Goal: Transaction & Acquisition: Purchase product/service

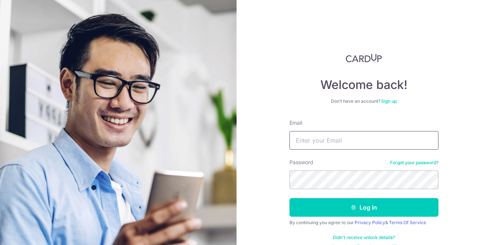
click at [355, 140] on input "Email" at bounding box center [363, 140] width 149 height 19
type input "monica_loh@crescendo.sg"
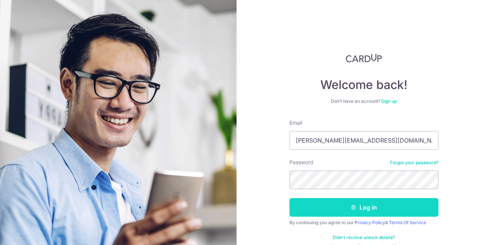
click at [347, 211] on button "Log in" at bounding box center [363, 207] width 149 height 19
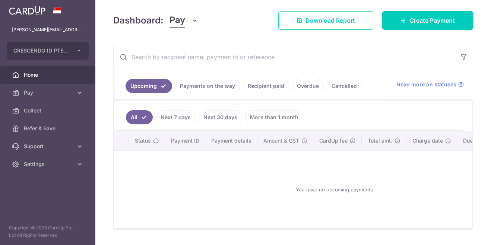
scroll to position [112, 0]
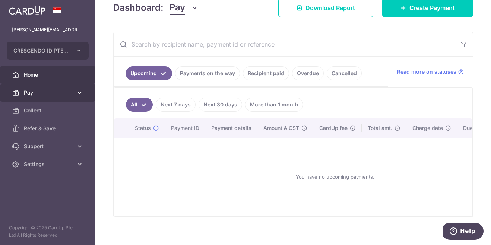
click at [79, 94] on icon at bounding box center [79, 92] width 7 height 7
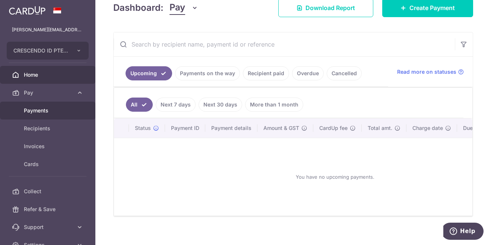
click at [36, 111] on span "Payments" at bounding box center [48, 110] width 49 height 7
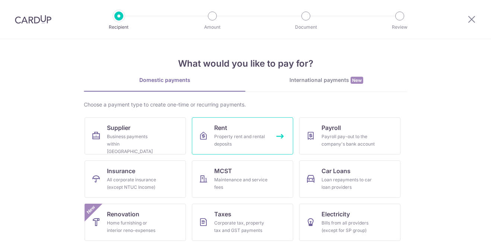
click at [246, 127] on link "Rent Property rent and rental deposits" at bounding box center [242, 135] width 101 height 37
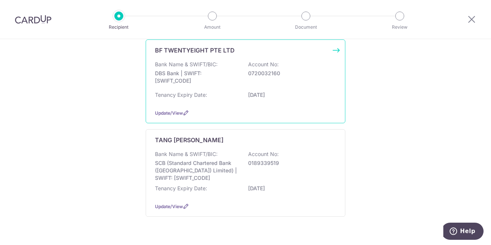
scroll to position [112, 0]
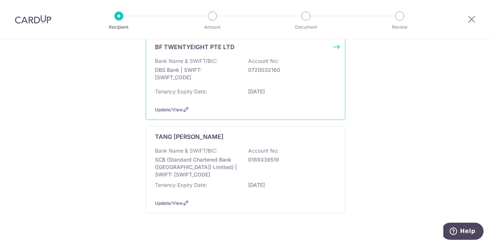
drag, startPoint x: 201, startPoint y: 76, endPoint x: 214, endPoint y: 82, distance: 14.0
click at [200, 76] on p "DBS Bank | SWIFT: DBSSSGSGXXX" at bounding box center [196, 73] width 83 height 15
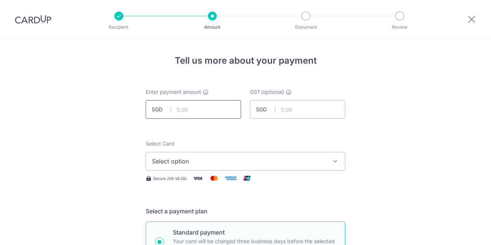
click at [229, 109] on input "text" at bounding box center [193, 109] width 95 height 19
type input "3,900.00"
click at [291, 109] on input "text" at bounding box center [297, 109] width 95 height 19
type input "351.00"
click at [309, 160] on span "Select option" at bounding box center [238, 161] width 173 height 9
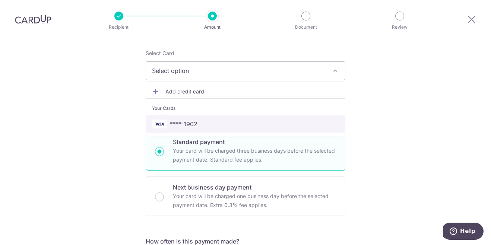
scroll to position [112, 0]
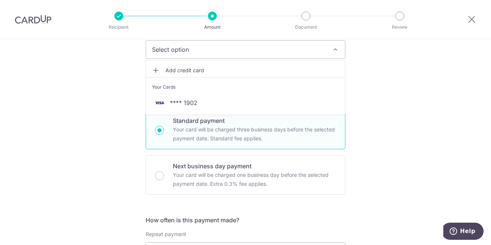
click at [204, 89] on div "Your Cards" at bounding box center [245, 86] width 187 height 7
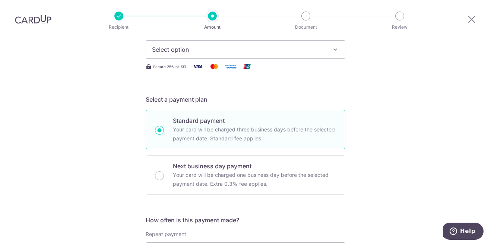
click at [249, 53] on span "Select option" at bounding box center [238, 49] width 173 height 9
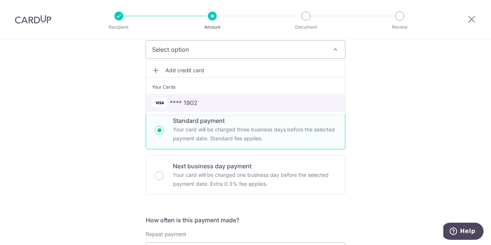
click at [209, 104] on span "**** 1902" at bounding box center [245, 102] width 187 height 9
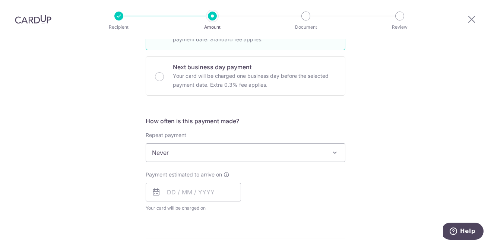
scroll to position [223, 0]
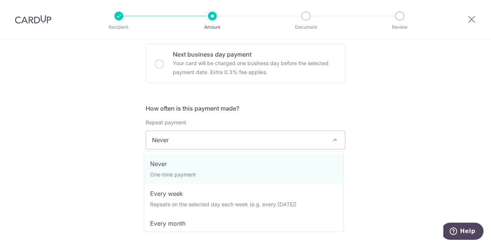
click at [333, 141] on span at bounding box center [334, 139] width 9 height 9
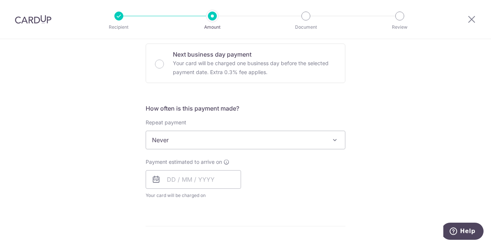
click at [333, 141] on span at bounding box center [334, 139] width 9 height 9
click at [225, 179] on input "text" at bounding box center [193, 179] width 95 height 19
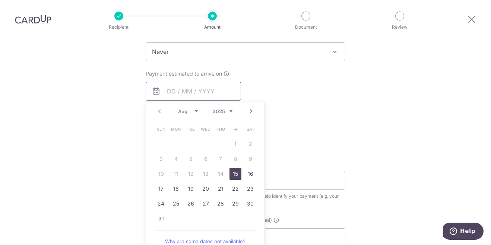
scroll to position [335, 0]
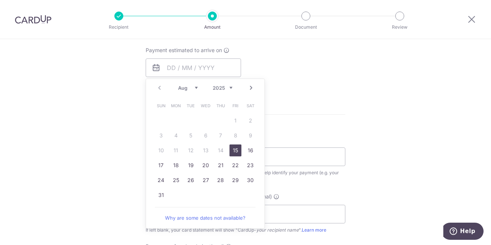
click at [236, 150] on link "15" at bounding box center [235, 150] width 12 height 12
type input "15/08/2025"
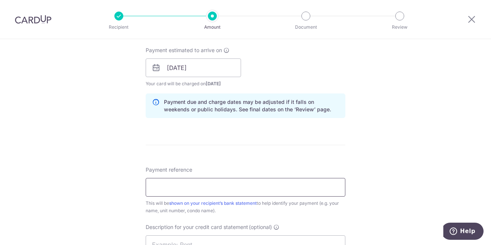
click at [288, 192] on input "Payment reference" at bounding box center [246, 187] width 200 height 19
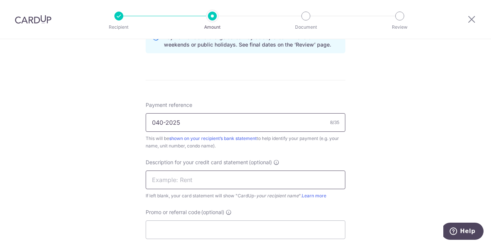
scroll to position [409, 0]
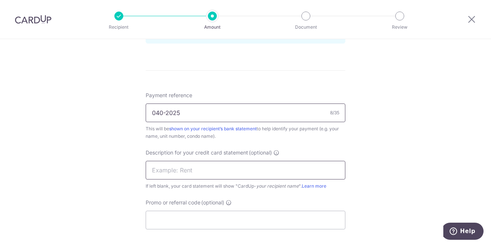
type input "040-2025"
click at [262, 175] on input "text" at bounding box center [246, 170] width 200 height 19
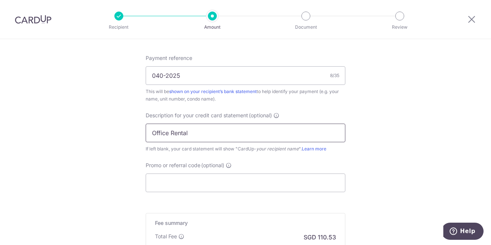
scroll to position [484, 0]
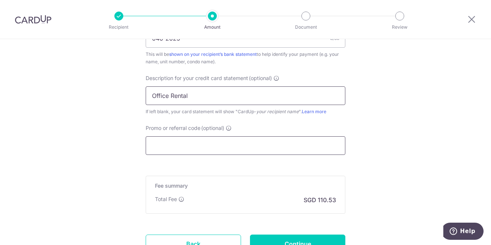
type input "Office Rental"
click at [297, 149] on input "Promo or referral code (optional)" at bounding box center [246, 145] width 200 height 19
paste input "SAVERENT179"
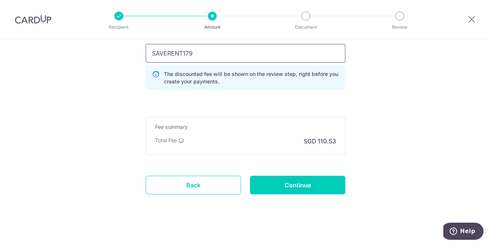
scroll to position [581, 0]
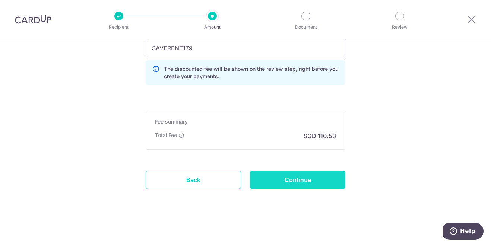
type input "SAVERENT179"
click at [336, 178] on input "Continue" at bounding box center [297, 179] width 95 height 19
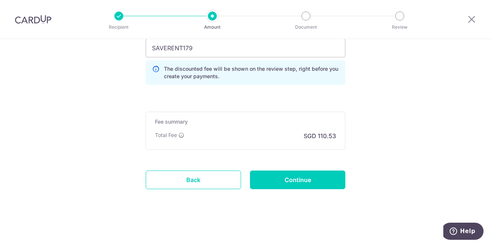
type input "Create Schedule"
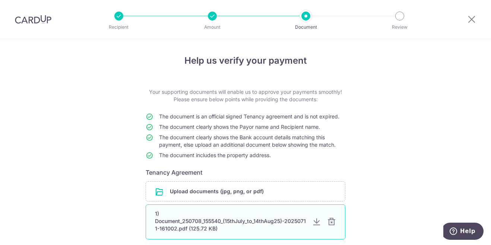
click at [329, 224] on div at bounding box center [331, 221] width 9 height 9
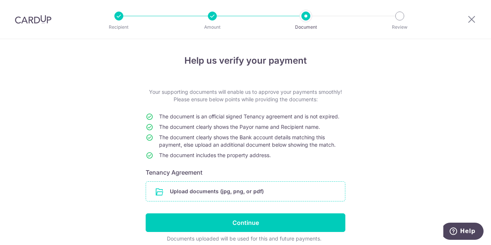
click at [233, 192] on input "file" at bounding box center [245, 191] width 199 height 19
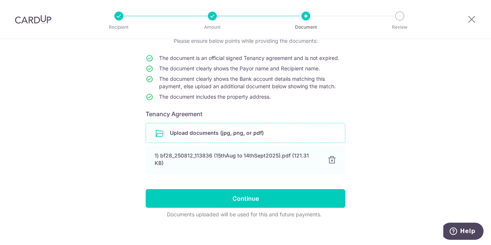
scroll to position [63, 0]
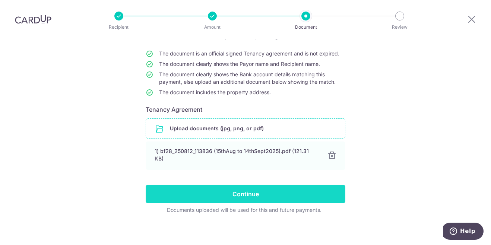
click at [253, 199] on input "Continue" at bounding box center [246, 194] width 200 height 19
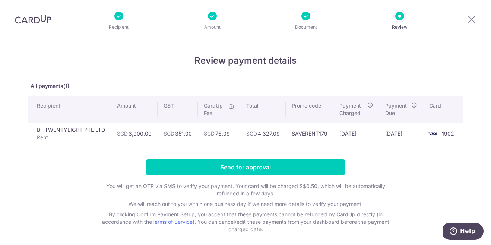
scroll to position [32, 0]
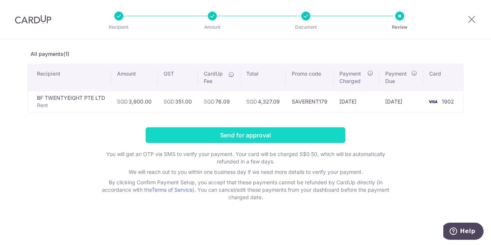
click at [264, 133] on input "Send for approval" at bounding box center [246, 135] width 200 height 16
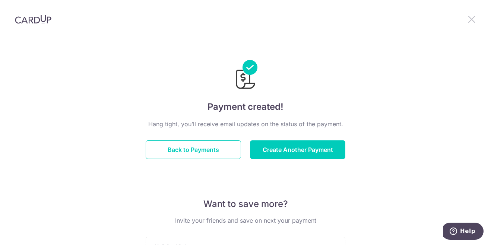
click at [475, 18] on icon at bounding box center [471, 19] width 9 height 9
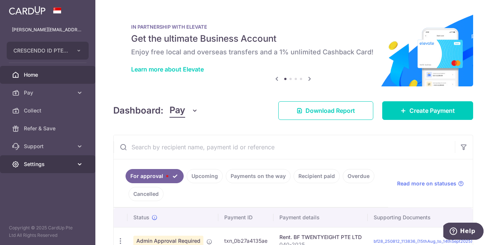
click at [77, 161] on icon at bounding box center [79, 163] width 7 height 7
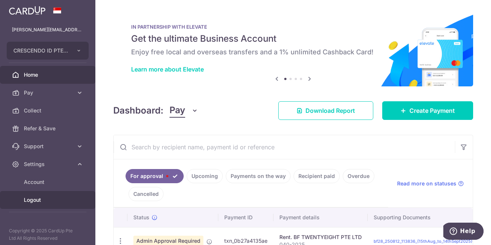
click at [40, 201] on span "Logout" at bounding box center [48, 199] width 49 height 7
